Goal: Check status

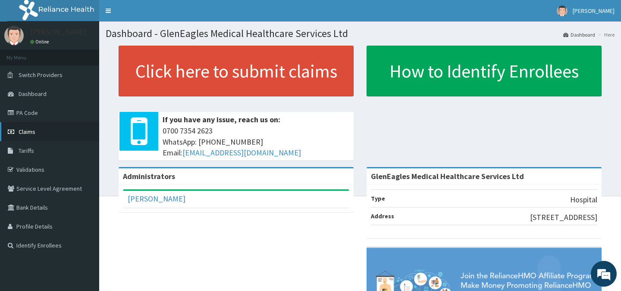
click at [29, 133] on span "Claims" at bounding box center [27, 132] width 17 height 8
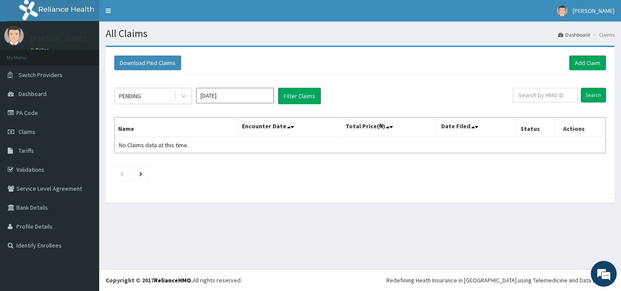
click at [244, 98] on input "[DATE]" at bounding box center [235, 96] width 78 height 16
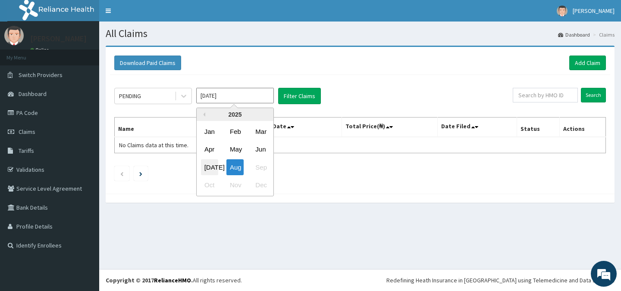
click at [210, 168] on div "[DATE]" at bounding box center [209, 167] width 17 height 16
type input "[DATE]"
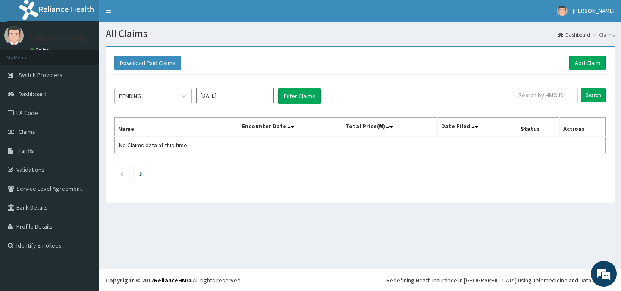
click at [161, 96] on div "PENDING" at bounding box center [145, 96] width 60 height 14
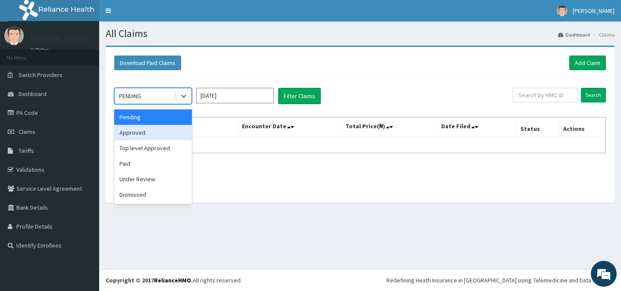
click at [158, 131] on div "Approved" at bounding box center [153, 133] width 78 height 16
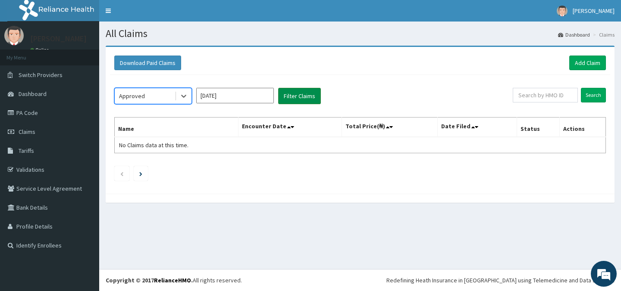
click at [301, 95] on button "Filter Claims" at bounding box center [299, 96] width 43 height 16
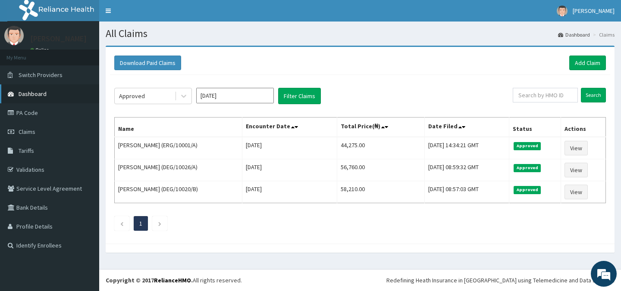
click at [29, 95] on span "Dashboard" at bounding box center [33, 94] width 28 height 8
